Goal: Find specific page/section: Find specific page/section

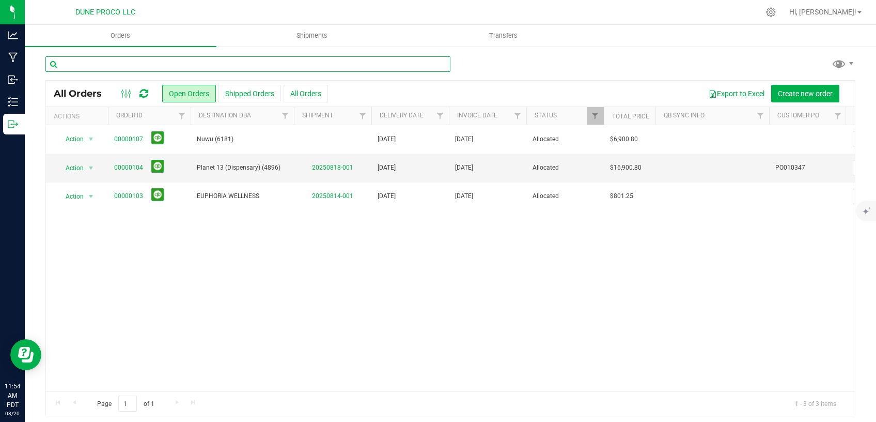
click at [150, 65] on input "text" at bounding box center [247, 64] width 405 height 16
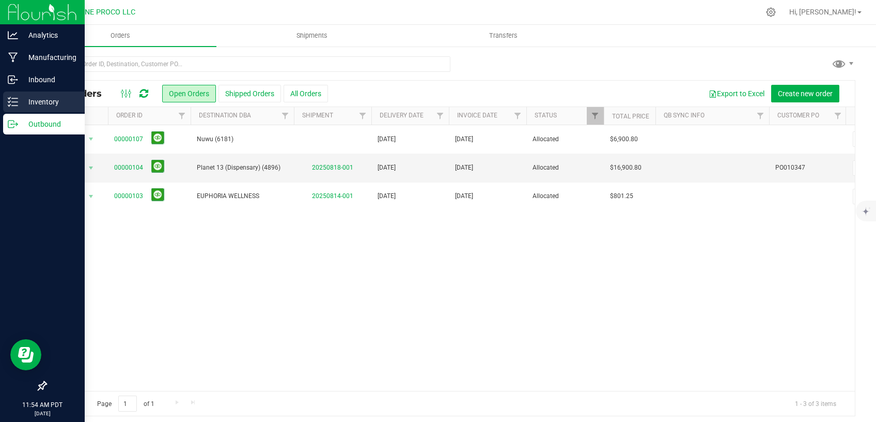
click at [20, 100] on p "Inventory" at bounding box center [49, 102] width 62 height 12
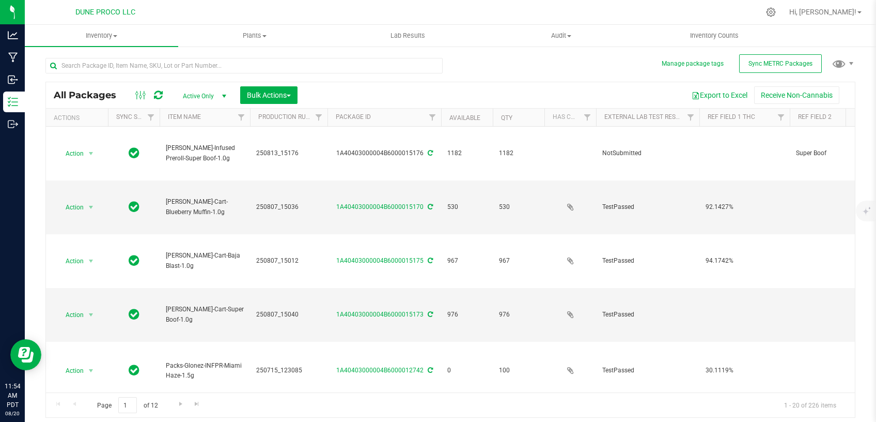
type input "[DATE]"
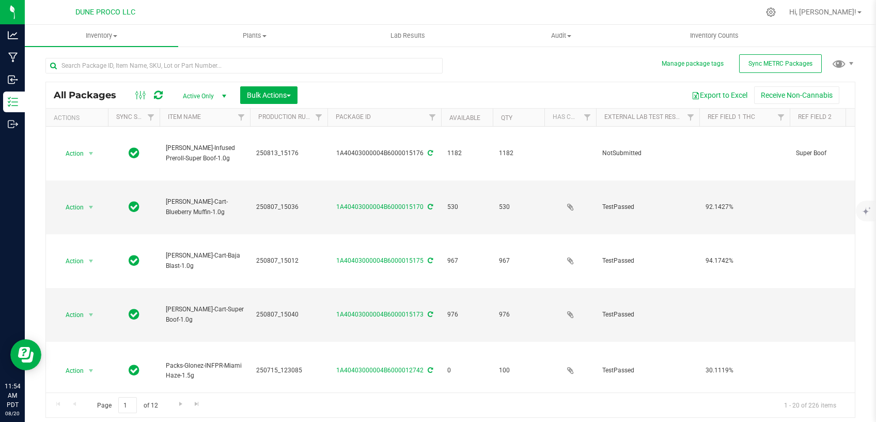
type input "[DATE]"
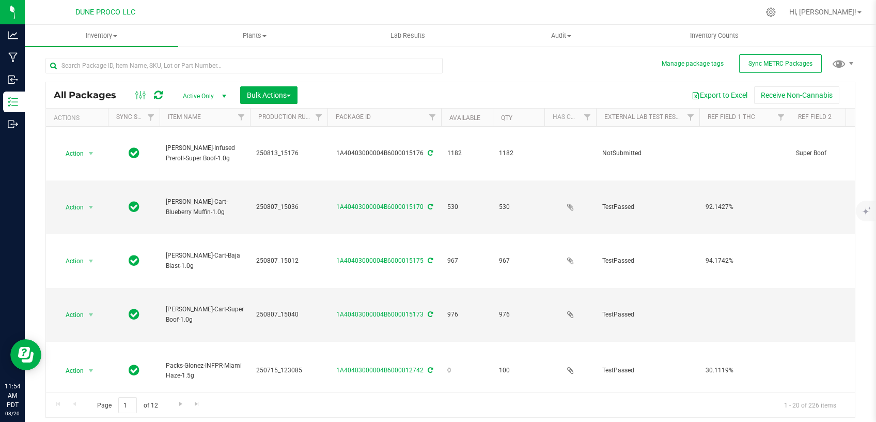
type input "[DATE]"
click at [162, 60] on input "text" at bounding box center [243, 66] width 397 height 16
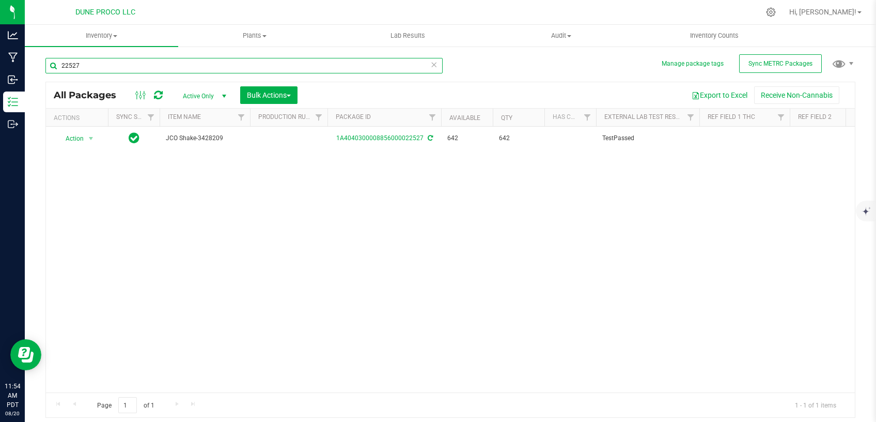
drag, startPoint x: 108, startPoint y: 67, endPoint x: 34, endPoint y: 59, distance: 74.3
click at [45, 60] on input "22527" at bounding box center [243, 66] width 397 height 16
type input "28976"
